Goal: Task Accomplishment & Management: Manage account settings

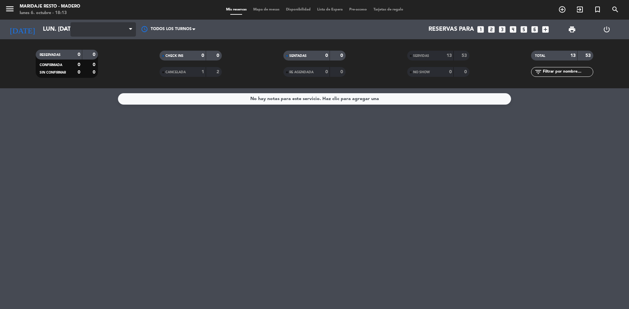
click at [122, 31] on span at bounding box center [102, 29] width 65 height 14
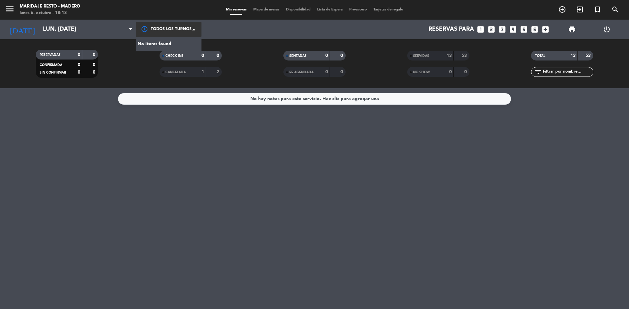
click at [152, 27] on div at bounding box center [168, 29] width 65 height 15
click at [123, 27] on span at bounding box center [102, 29] width 65 height 14
click at [198, 30] on span at bounding box center [195, 29] width 7 height 7
click at [178, 44] on div "No items found" at bounding box center [168, 44] width 65 height 14
click at [10, 6] on icon "menu" at bounding box center [10, 9] width 10 height 10
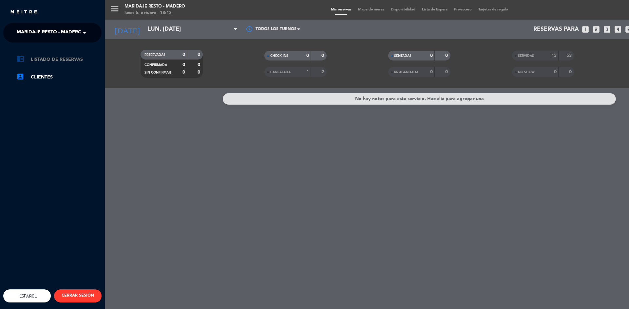
click at [43, 61] on link "chrome_reader_mode Listado de Reservas" at bounding box center [58, 60] width 85 height 8
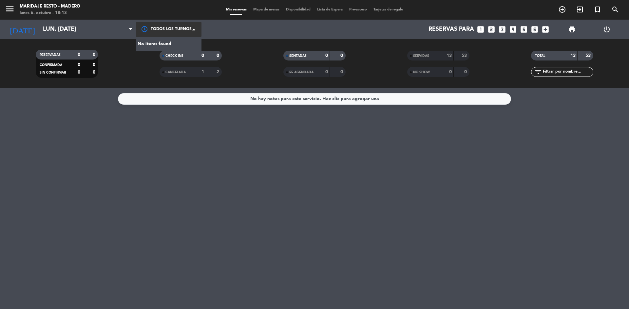
click at [159, 28] on div at bounding box center [168, 29] width 65 height 15
click at [167, 46] on div "No items found" at bounding box center [168, 44] width 65 height 14
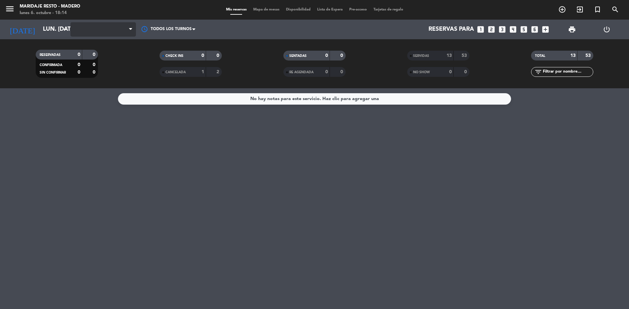
click at [122, 29] on span at bounding box center [102, 29] width 65 height 14
click at [40, 28] on input "lun. [DATE]" at bounding box center [78, 29] width 76 height 13
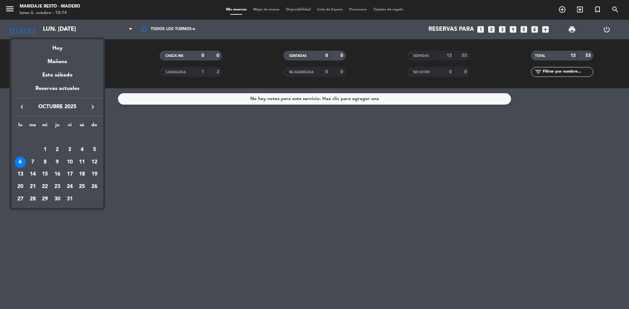
click at [47, 143] on td "OCT." at bounding box center [57, 137] width 86 height 12
click at [48, 147] on div "1" at bounding box center [44, 149] width 11 height 11
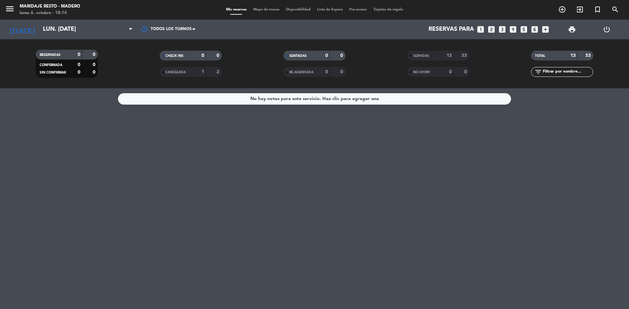
type input "mié. [DATE]"
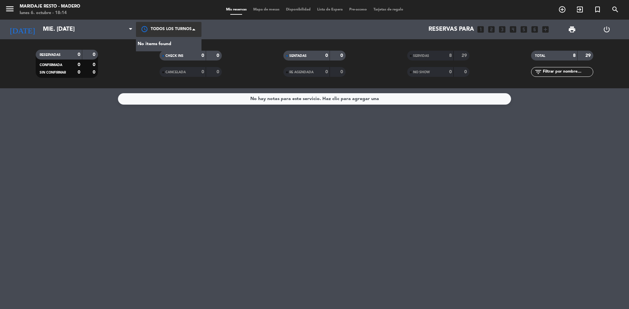
click at [193, 33] on div at bounding box center [168, 29] width 65 height 15
click at [167, 41] on div "No items found" at bounding box center [168, 44] width 65 height 14
click at [528, 180] on div "No hay notas para este servicio. Haz clic para agregar una" at bounding box center [314, 198] width 629 height 221
